Goal: Transaction & Acquisition: Purchase product/service

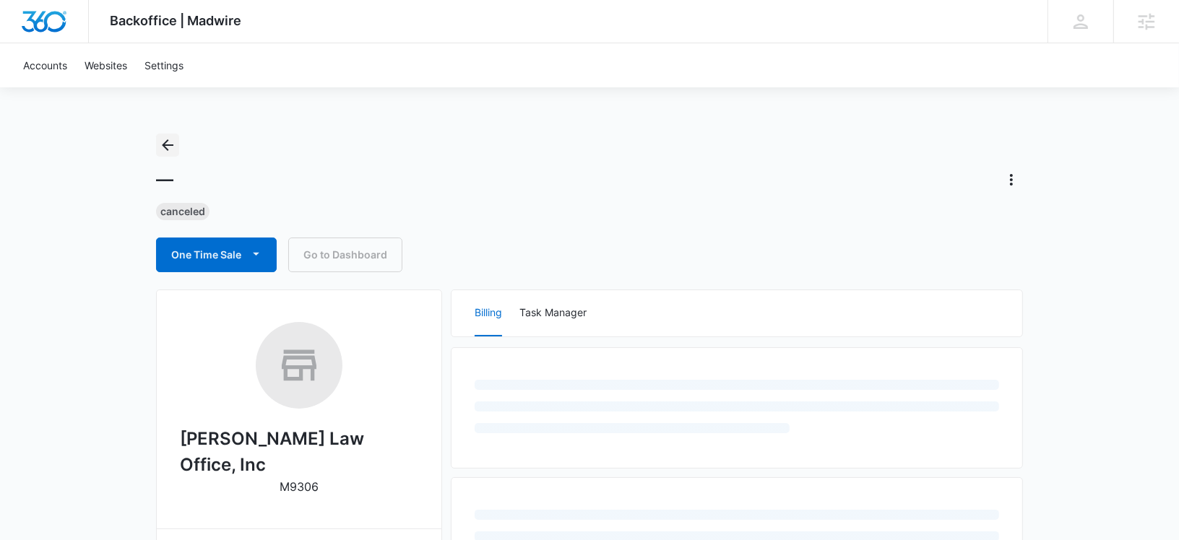
click at [165, 139] on icon "Back" at bounding box center [167, 145] width 17 height 17
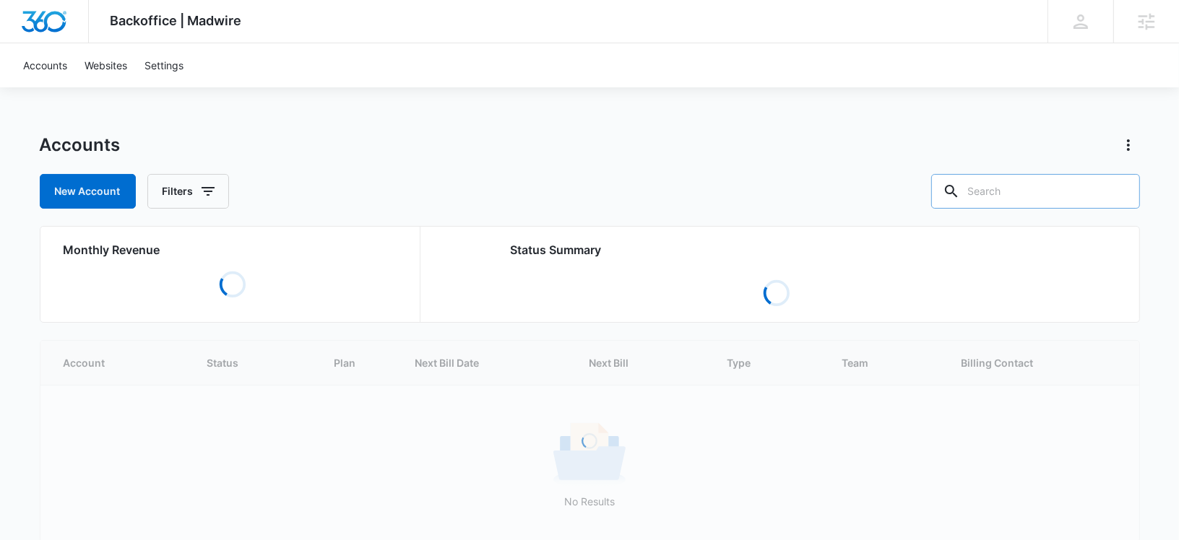
click at [1021, 184] on input "text" at bounding box center [1035, 191] width 209 height 35
paste input "M334256"
type input "M334256"
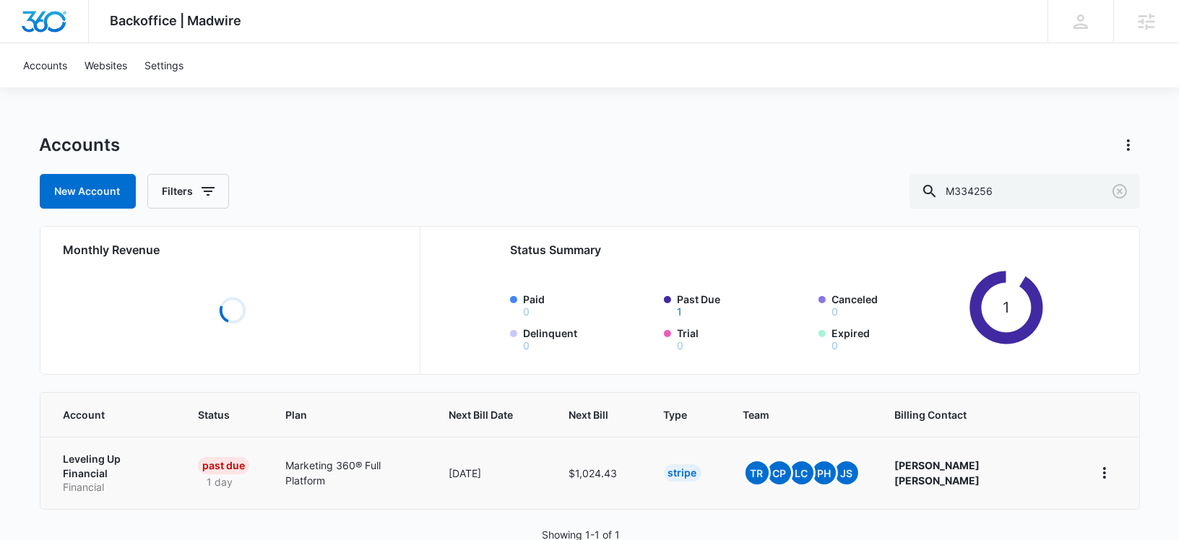
click at [117, 457] on td "Leveling Up Financial Financial" at bounding box center [110, 473] width 141 height 72
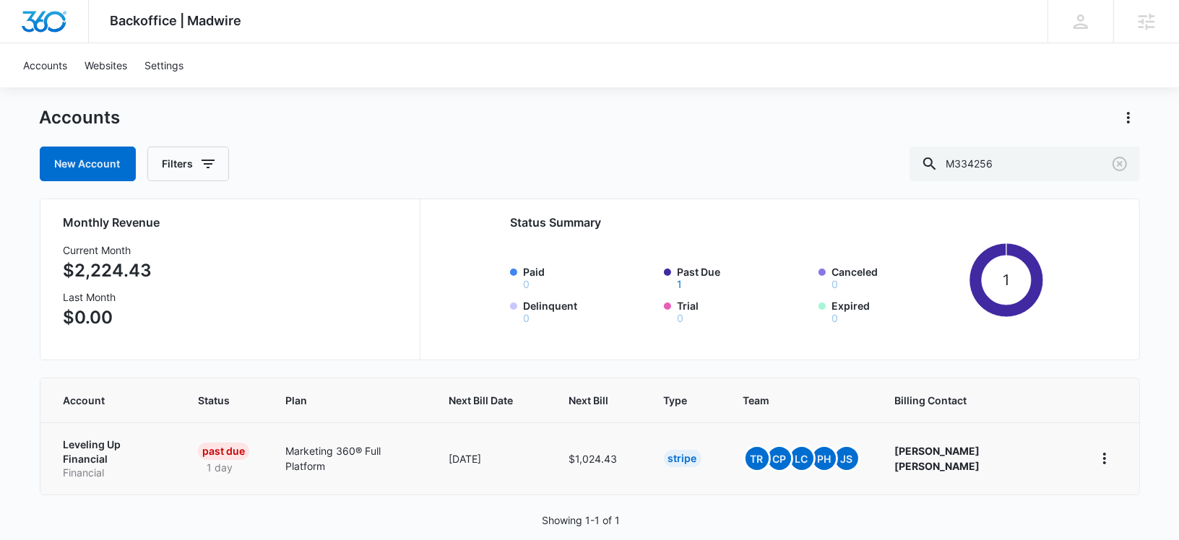
scroll to position [30, 0]
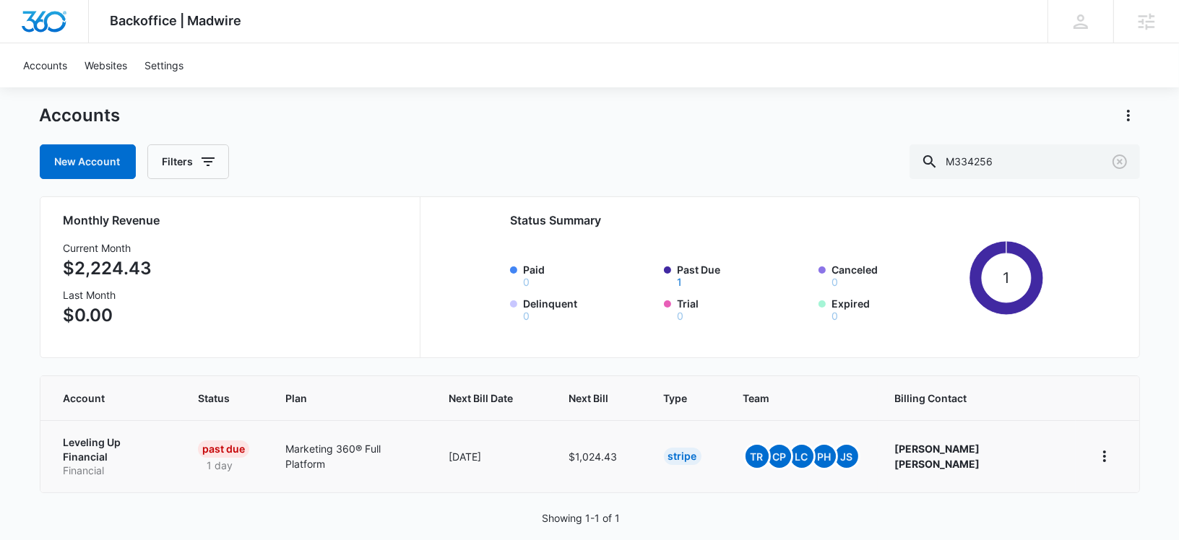
click at [99, 441] on p "Leveling Up Financial" at bounding box center [114, 450] width 100 height 28
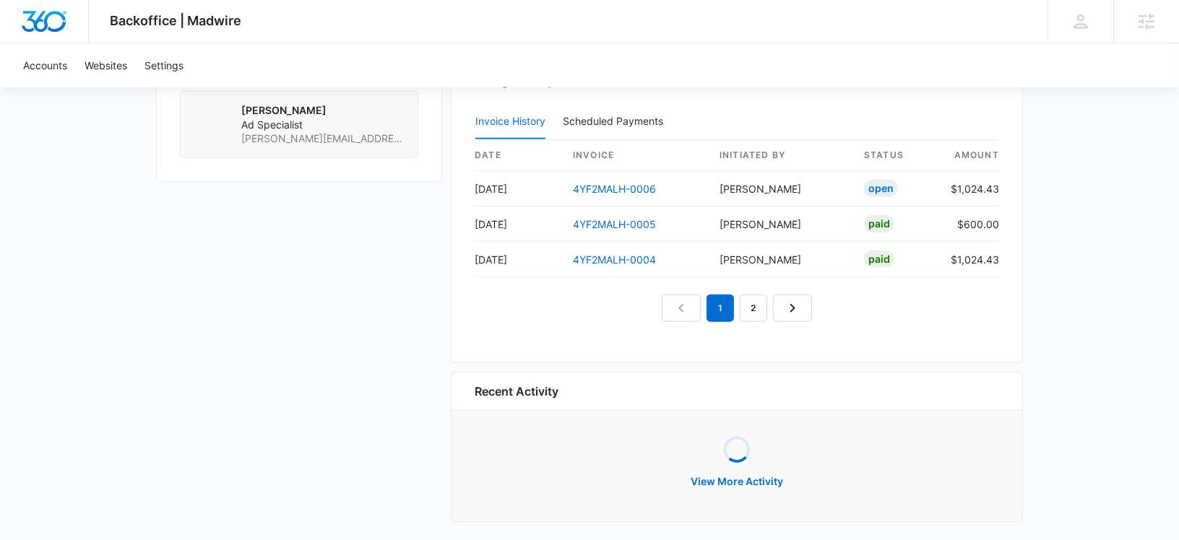
scroll to position [1398, 0]
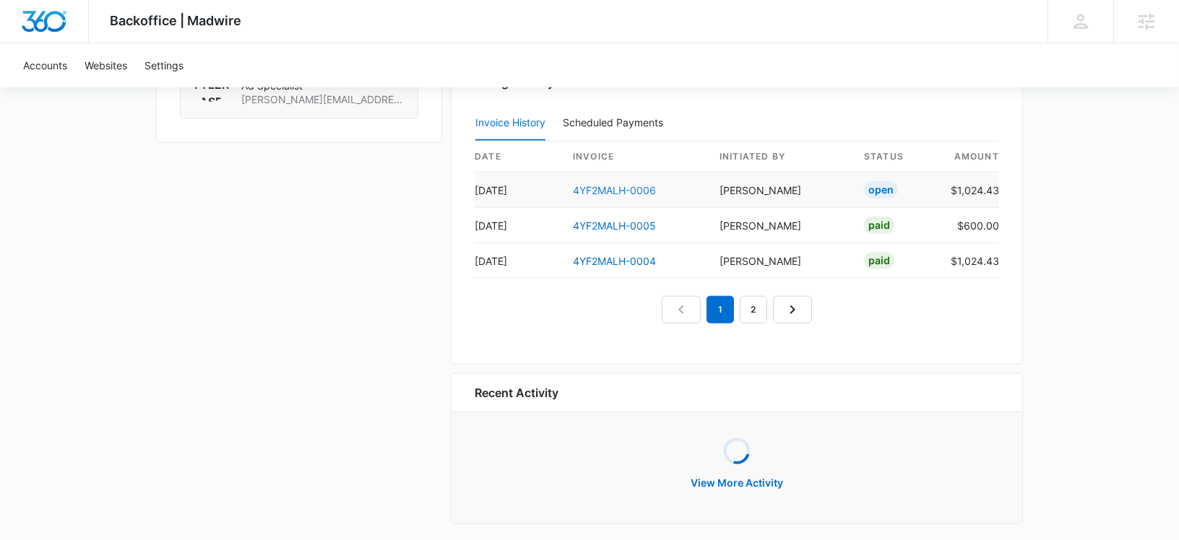
click at [621, 184] on link "4YF2MALH-0006" at bounding box center [614, 190] width 83 height 12
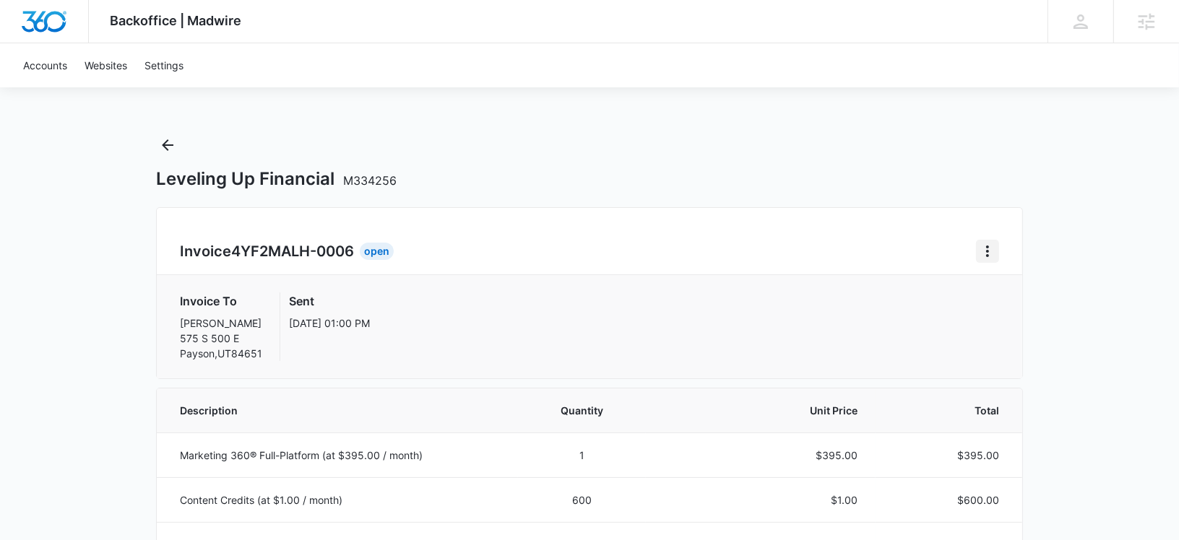
click at [997, 254] on button "Home" at bounding box center [987, 251] width 23 height 23
click at [998, 313] on div "Retry Payment" at bounding box center [1037, 313] width 84 height 10
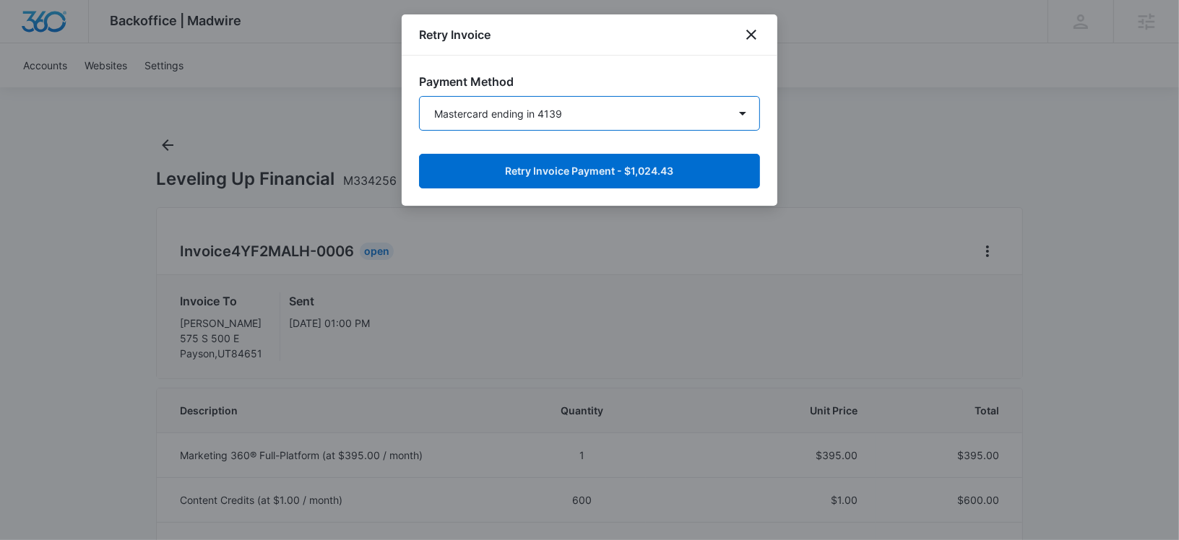
click at [550, 115] on select "Mastercard ending in 4139 Visa ending in [DATE] New Payment Method" at bounding box center [589, 113] width 341 height 35
select select "pm_1RjPPcA4n8RTgNjUX9BuSCKt"
click at [419, 96] on select "Mastercard ending in 4139 Visa ending in [DATE] New Payment Method" at bounding box center [589, 113] width 341 height 35
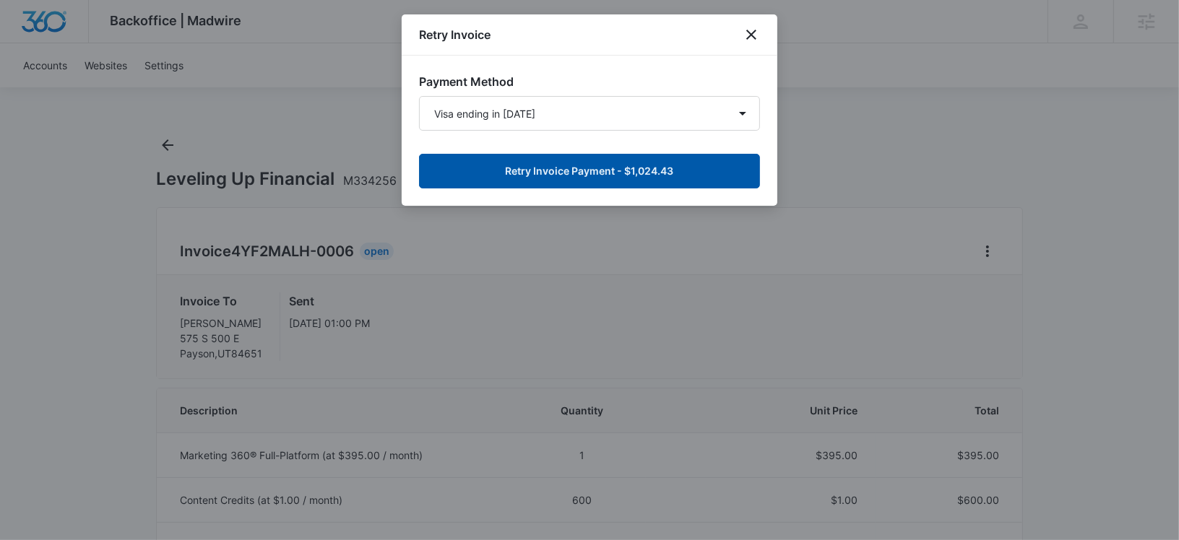
click at [583, 168] on button "Retry Invoice Payment - $1,024.43" at bounding box center [589, 171] width 341 height 35
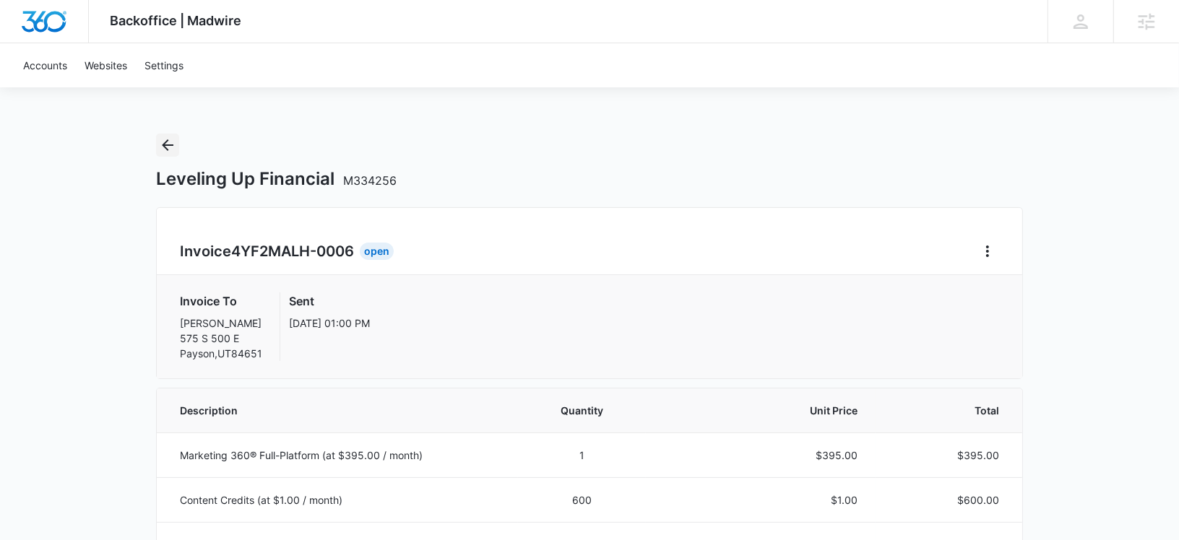
click at [158, 142] on button "Back" at bounding box center [167, 145] width 23 height 23
